Goal: Task Accomplishment & Management: Complete application form

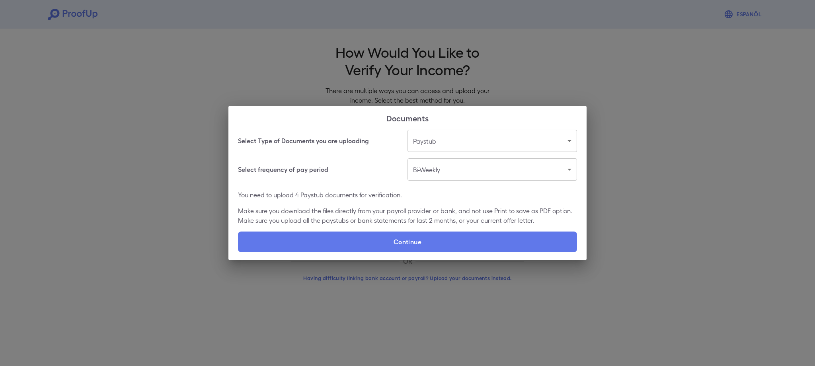
click at [507, 79] on div "Documents Select Type of Documents you are uploading Paystub ******* ​ Select f…" at bounding box center [407, 183] width 815 height 366
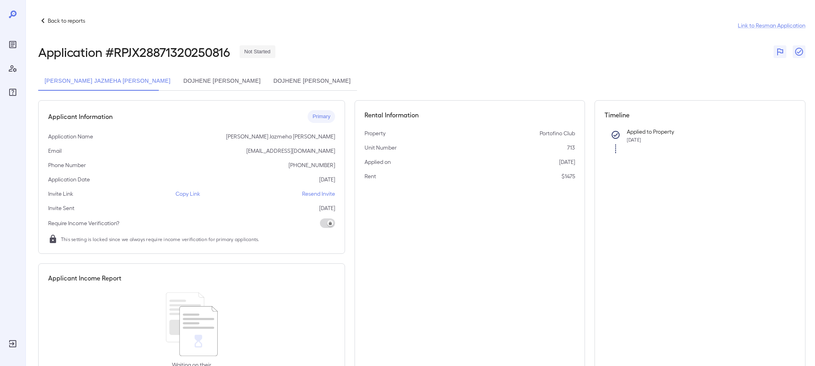
scroll to position [4, 0]
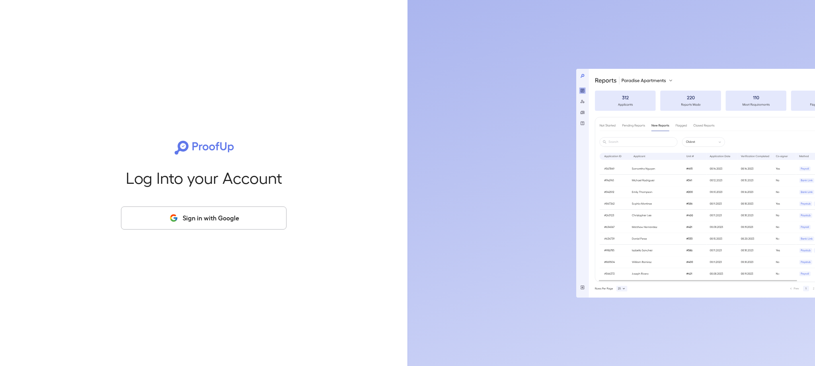
click at [222, 215] on button "Sign in with Google" at bounding box center [204, 218] width 166 height 23
